Goal: Task Accomplishment & Management: Use online tool/utility

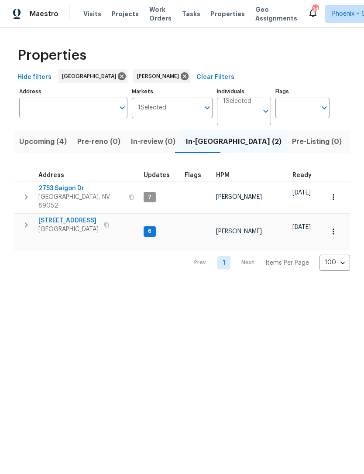
click at [46, 138] on span "Upcoming (4)" at bounding box center [43, 142] width 48 height 12
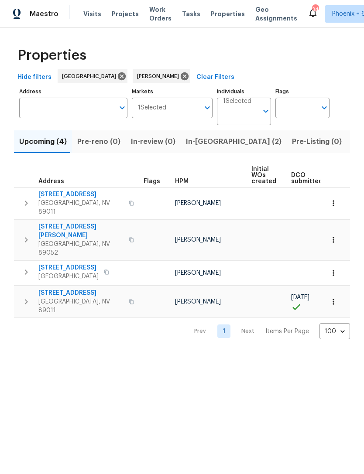
click at [332, 297] on icon "button" at bounding box center [333, 301] width 9 height 9
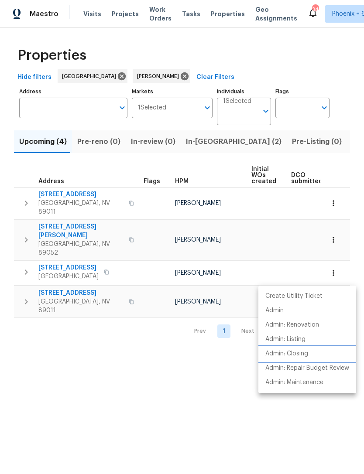
click at [297, 353] on p "Admin: Closing" at bounding box center [286, 353] width 43 height 9
click at [188, 399] on div at bounding box center [182, 237] width 364 height 474
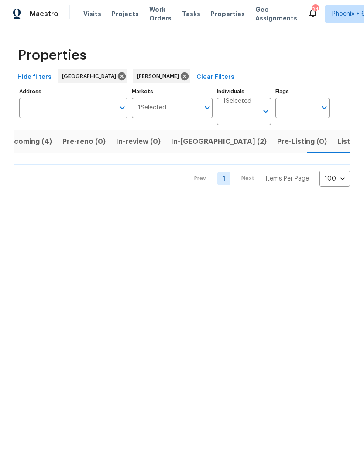
scroll to position [0, 15]
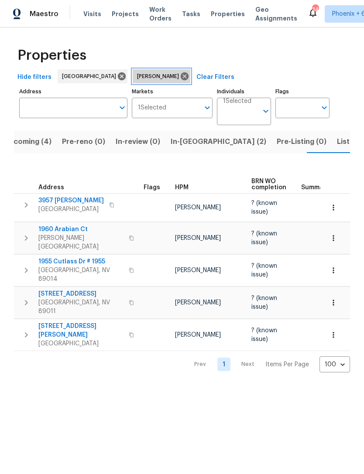
click at [180, 81] on icon at bounding box center [185, 77] width 10 height 10
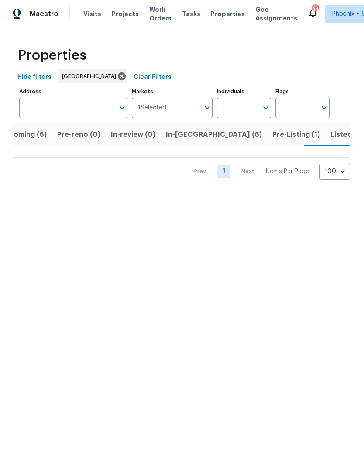
scroll to position [0, 20]
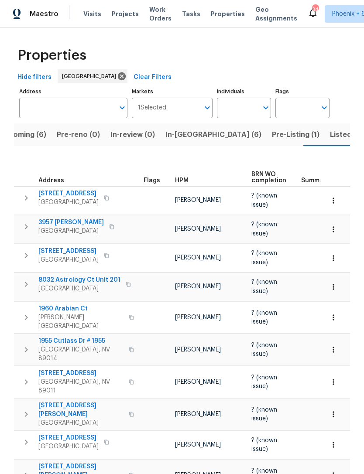
click at [330, 137] on span "Listed (29)" at bounding box center [349, 135] width 38 height 12
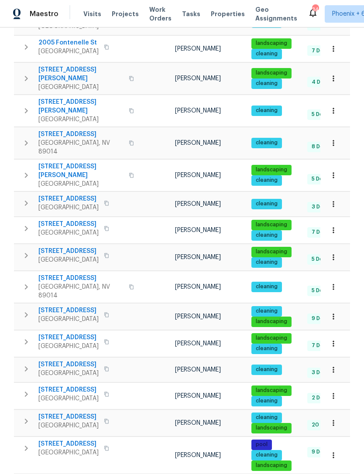
scroll to position [263, 0]
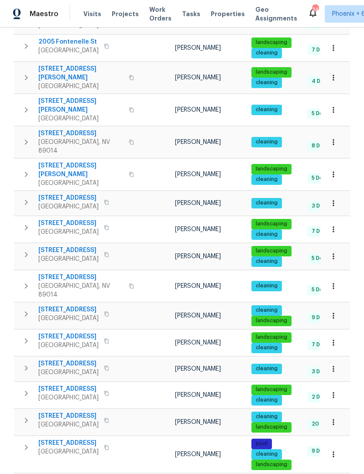
click at [337, 199] on icon "button" at bounding box center [333, 203] width 9 height 9
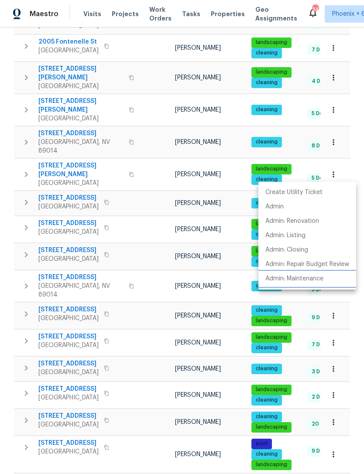
click at [300, 284] on li "Admin: Maintenance" at bounding box center [307, 279] width 98 height 14
click at [153, 289] on div at bounding box center [182, 237] width 364 height 474
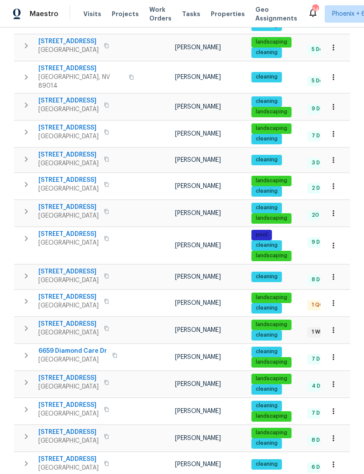
scroll to position [473, 0]
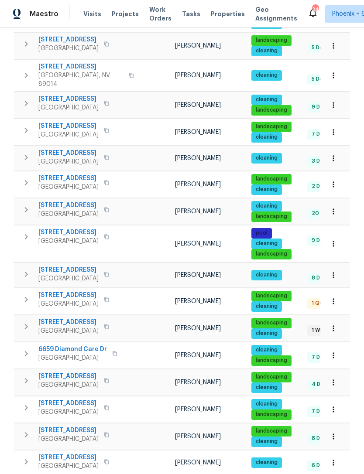
click at [74, 318] on span "[STREET_ADDRESS]" at bounding box center [68, 322] width 60 height 9
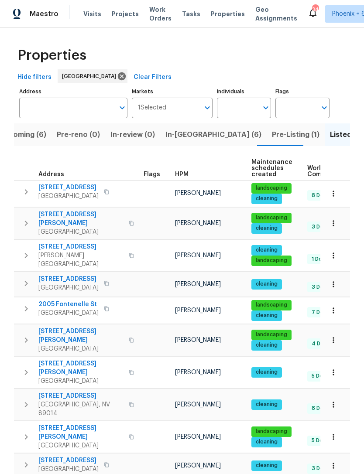
scroll to position [0, 0]
click at [237, 109] on input "Individuals" at bounding box center [237, 108] width 41 height 20
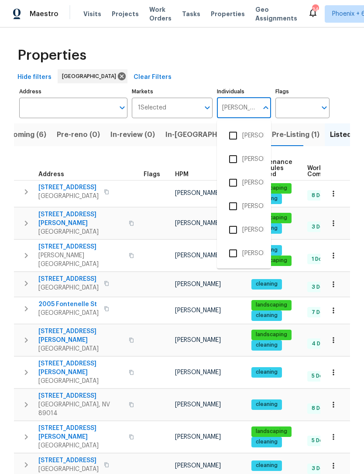
type input "julian"
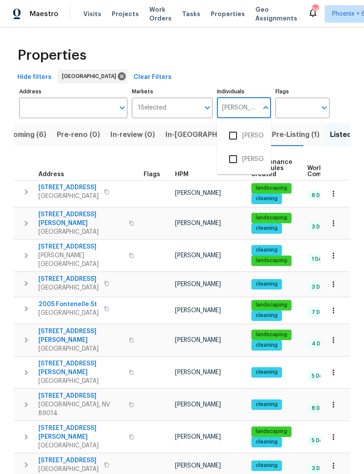
click at [235, 136] on input "checkbox" at bounding box center [233, 135] width 18 height 18
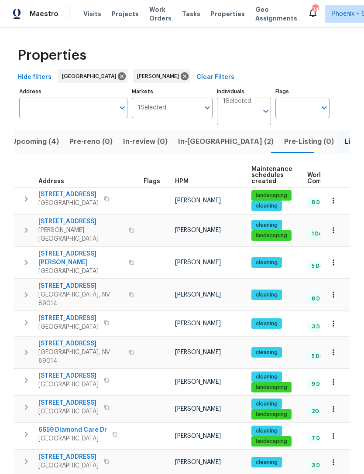
click at [195, 138] on span "In-reno (2)" at bounding box center [226, 142] width 96 height 12
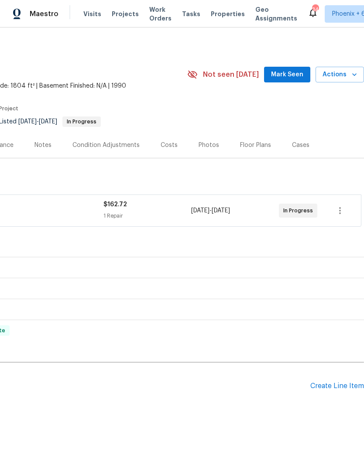
scroll to position [0, 129]
click at [286, 80] on button "Mark Seen" at bounding box center [287, 75] width 46 height 16
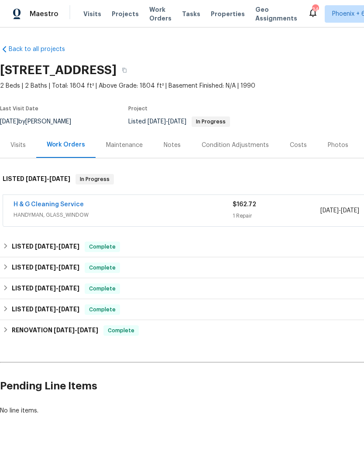
scroll to position [0, 0]
click at [55, 207] on link "H & G Cleaning Service" at bounding box center [49, 204] width 70 height 6
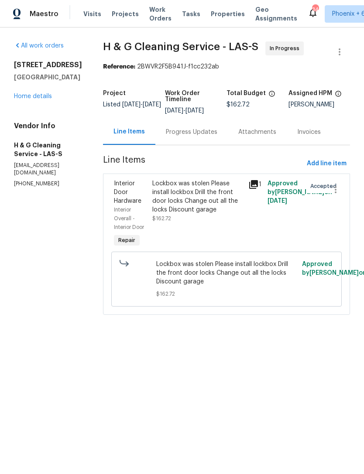
click at [218, 207] on div "Lockbox was stolen Please install lockbox Drill the front door locks Change out…" at bounding box center [197, 196] width 91 height 35
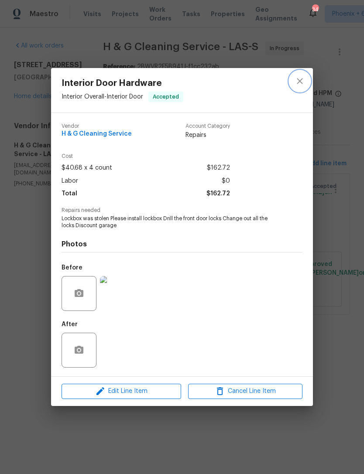
click at [302, 80] on icon "close" at bounding box center [299, 81] width 10 height 10
